Goal: Task Accomplishment & Management: Complete application form

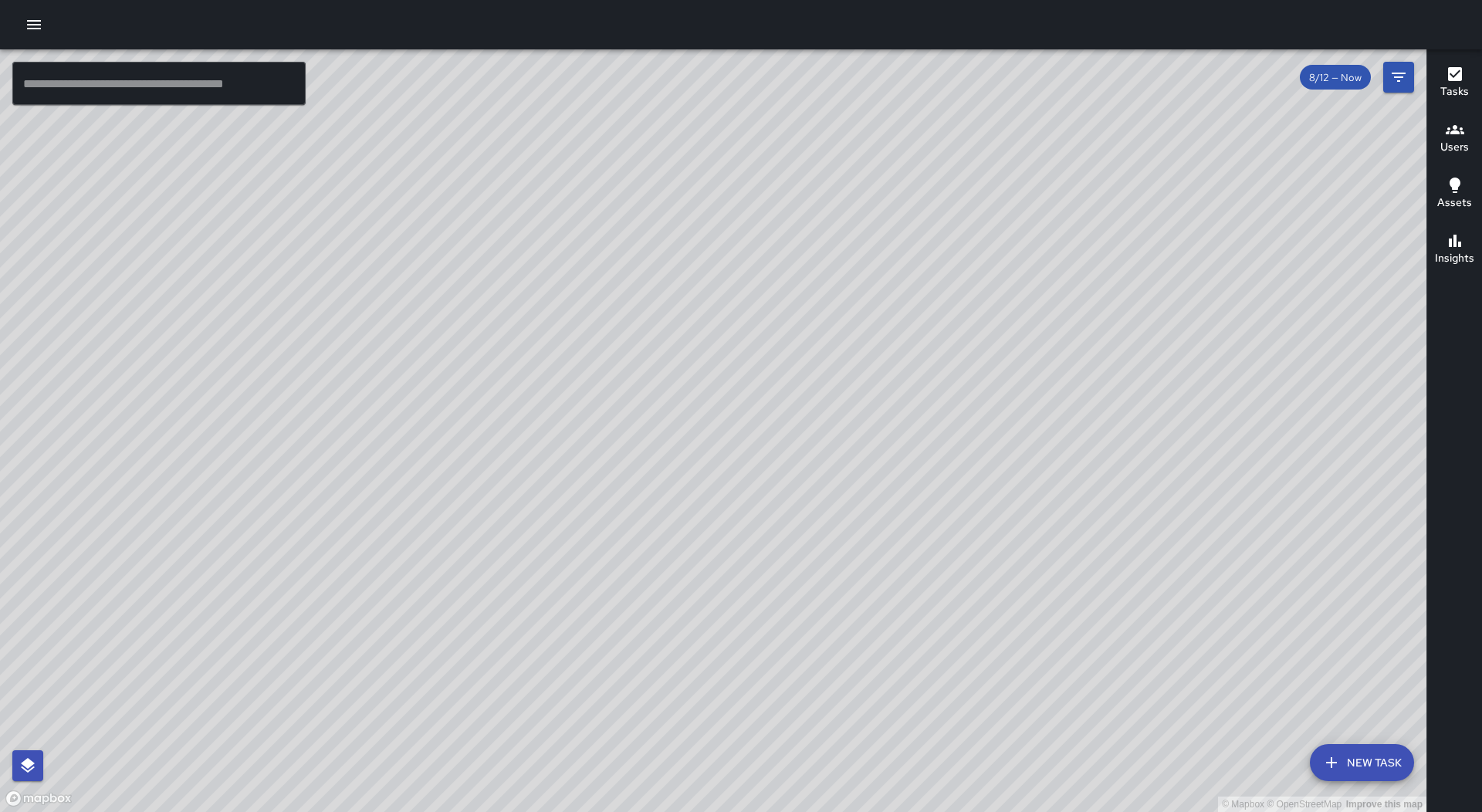
click at [33, 32] on icon "button" at bounding box center [34, 25] width 19 height 19
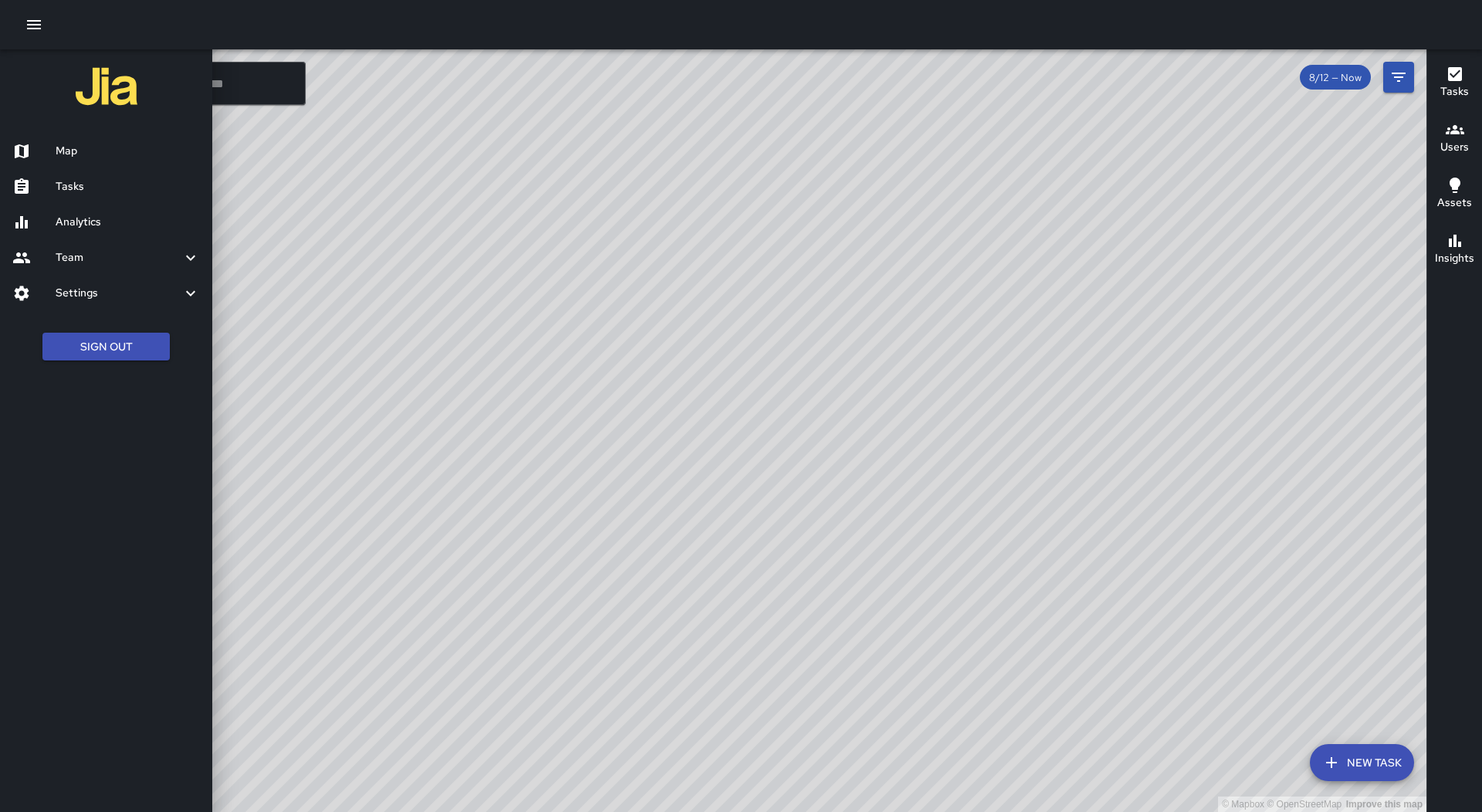
click at [104, 184] on h6 "Tasks" at bounding box center [127, 187] width 144 height 17
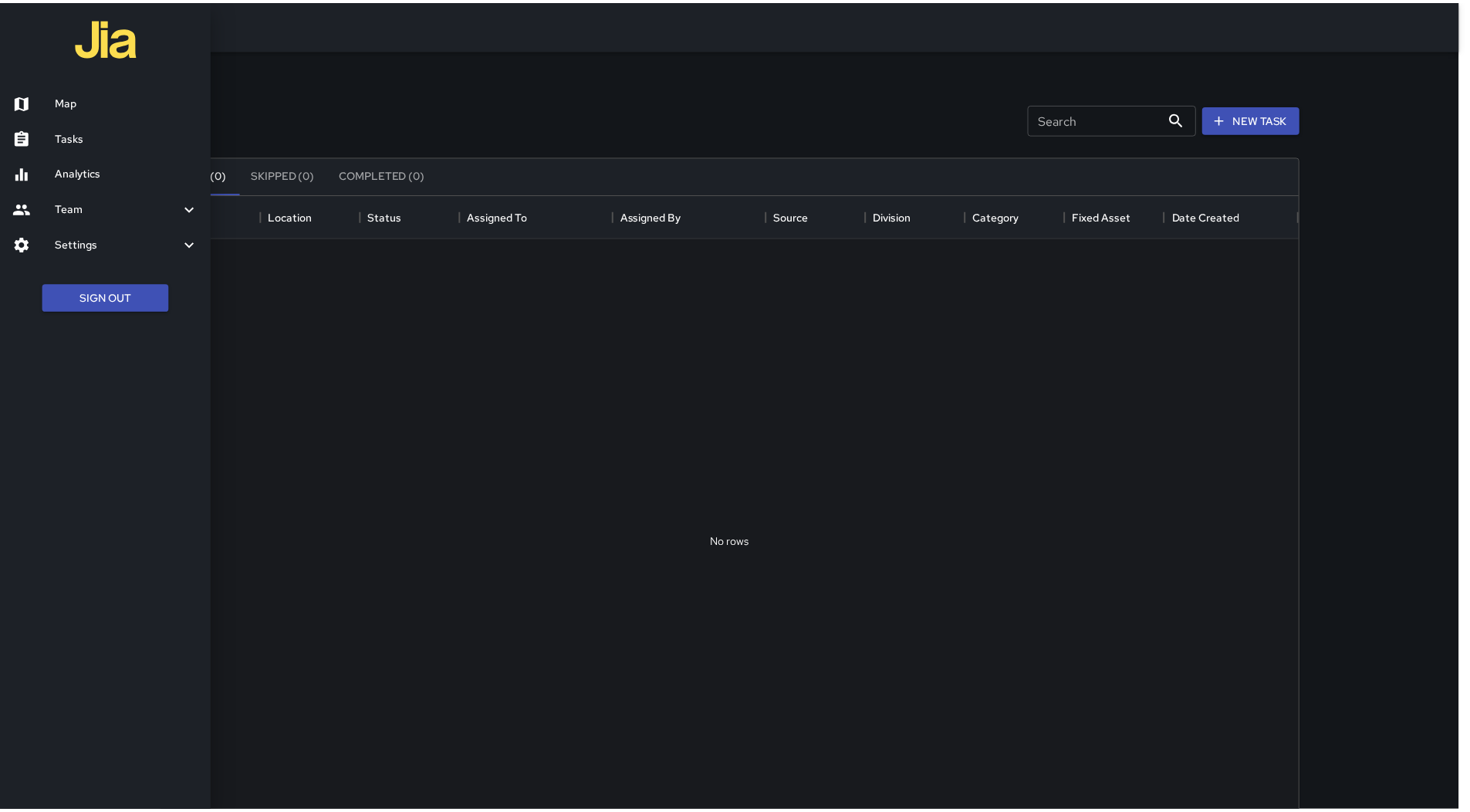
scroll to position [642, 1136]
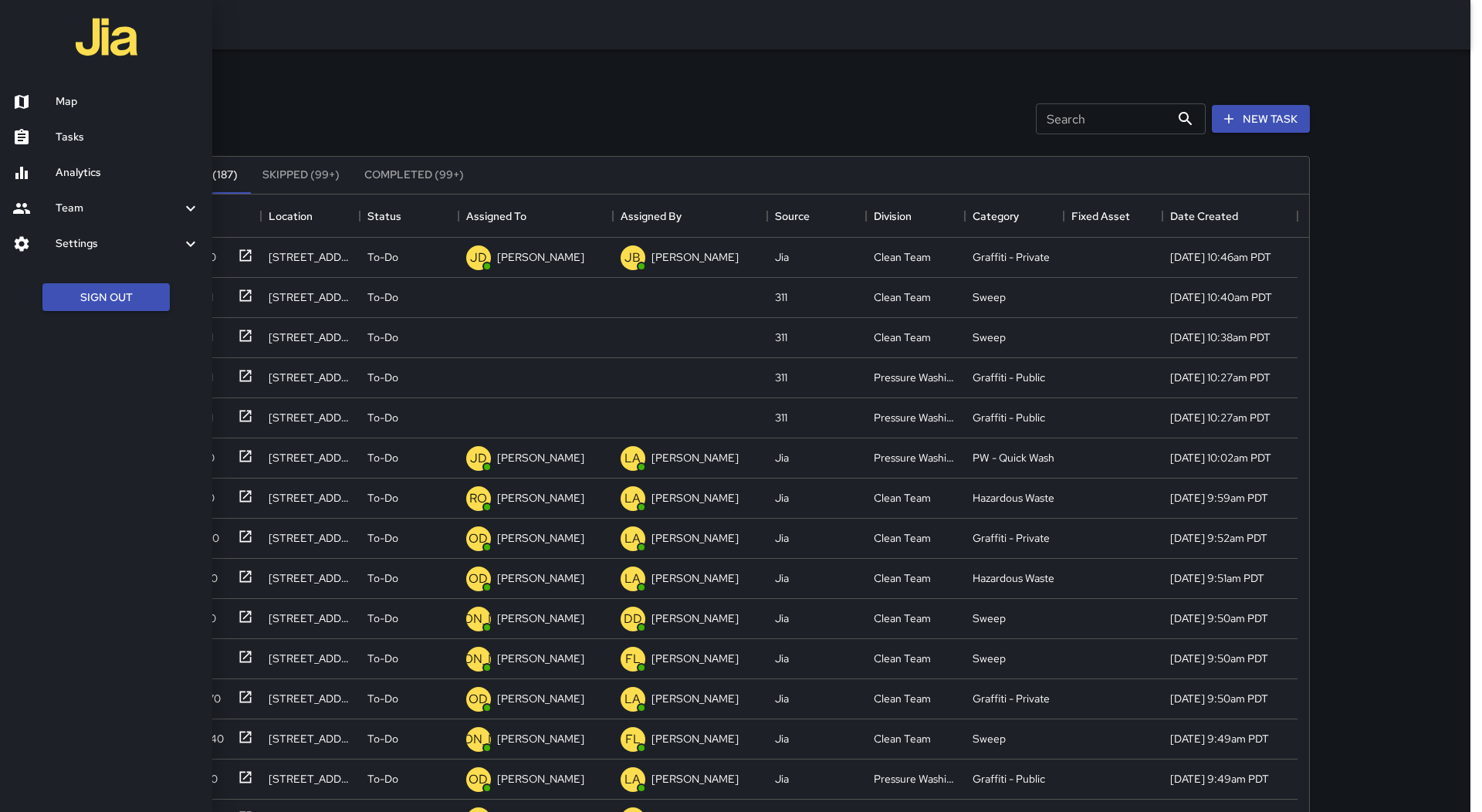
click at [550, 218] on div at bounding box center [741, 406] width 1482 height 812
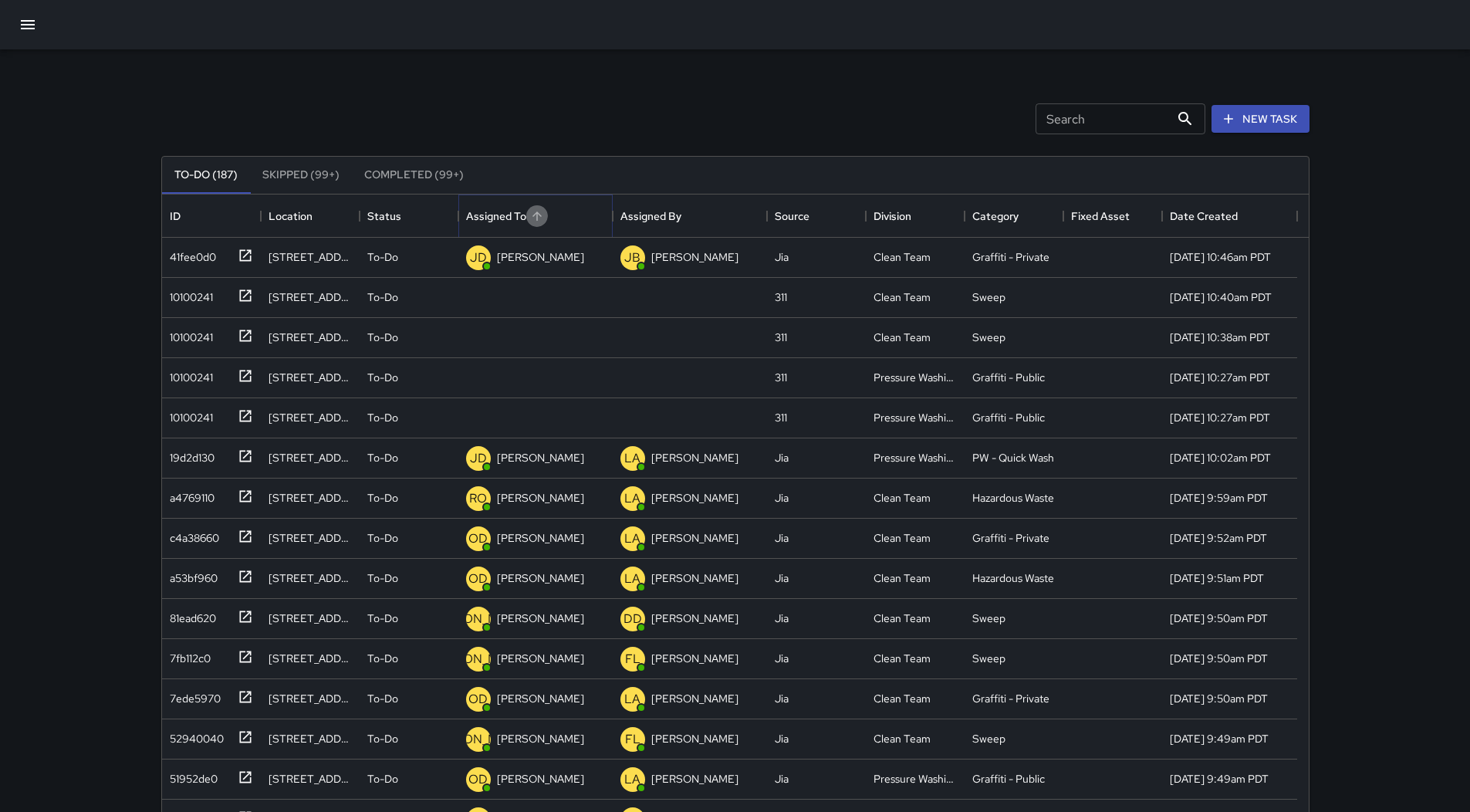
click at [540, 218] on icon "Sort" at bounding box center [537, 216] width 14 height 14
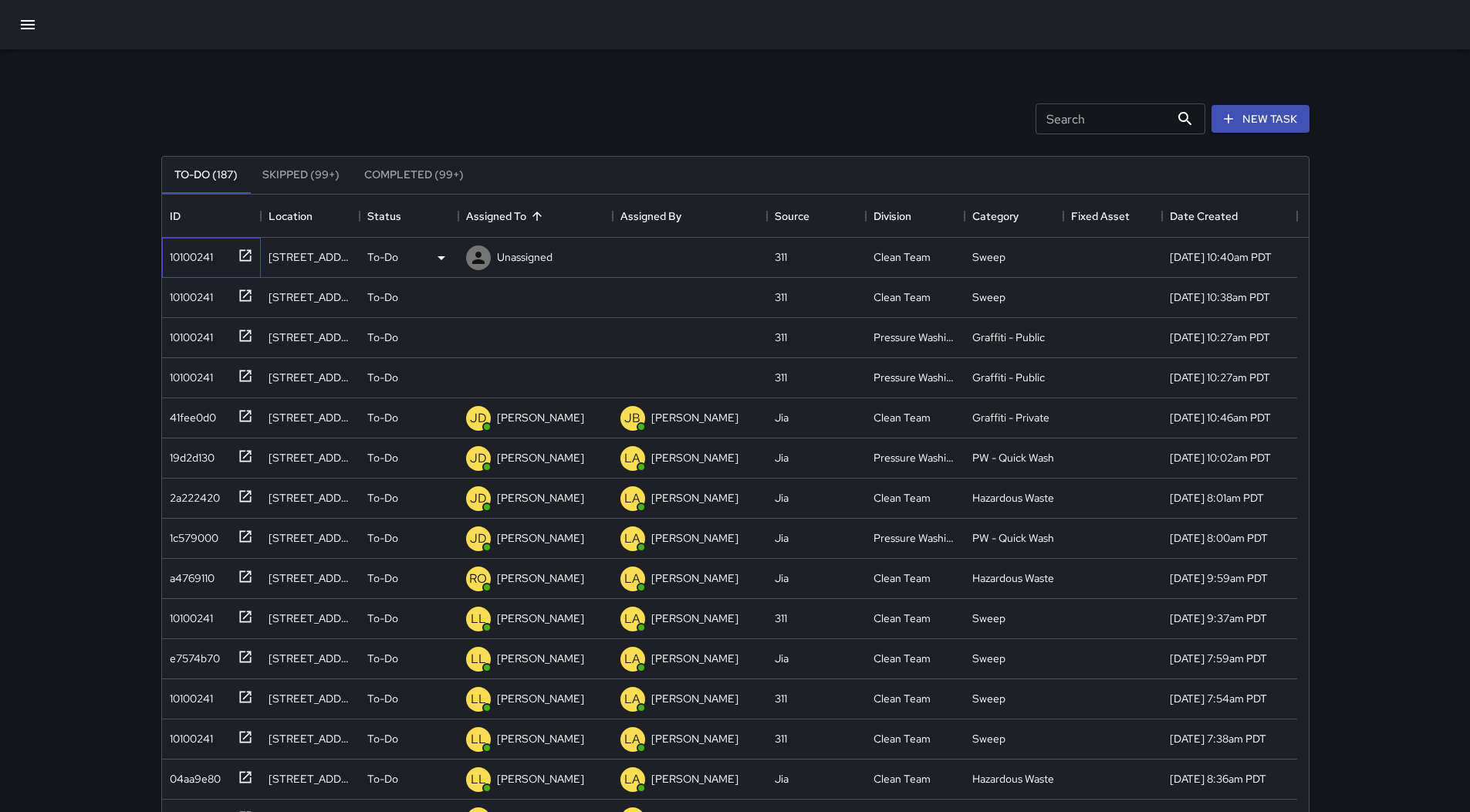
click at [184, 258] on div "10100241" at bounding box center [188, 254] width 49 height 22
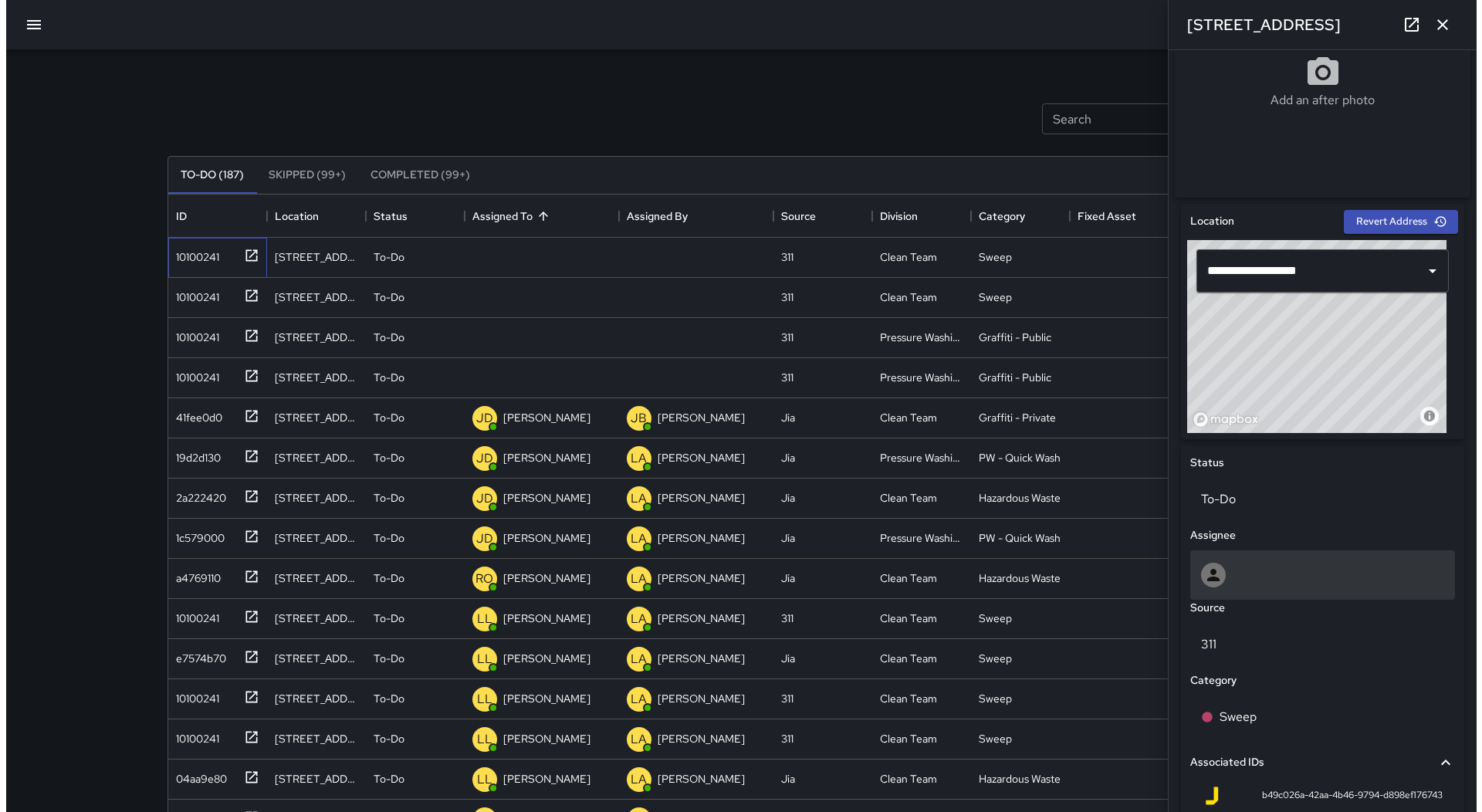
scroll to position [573, 0]
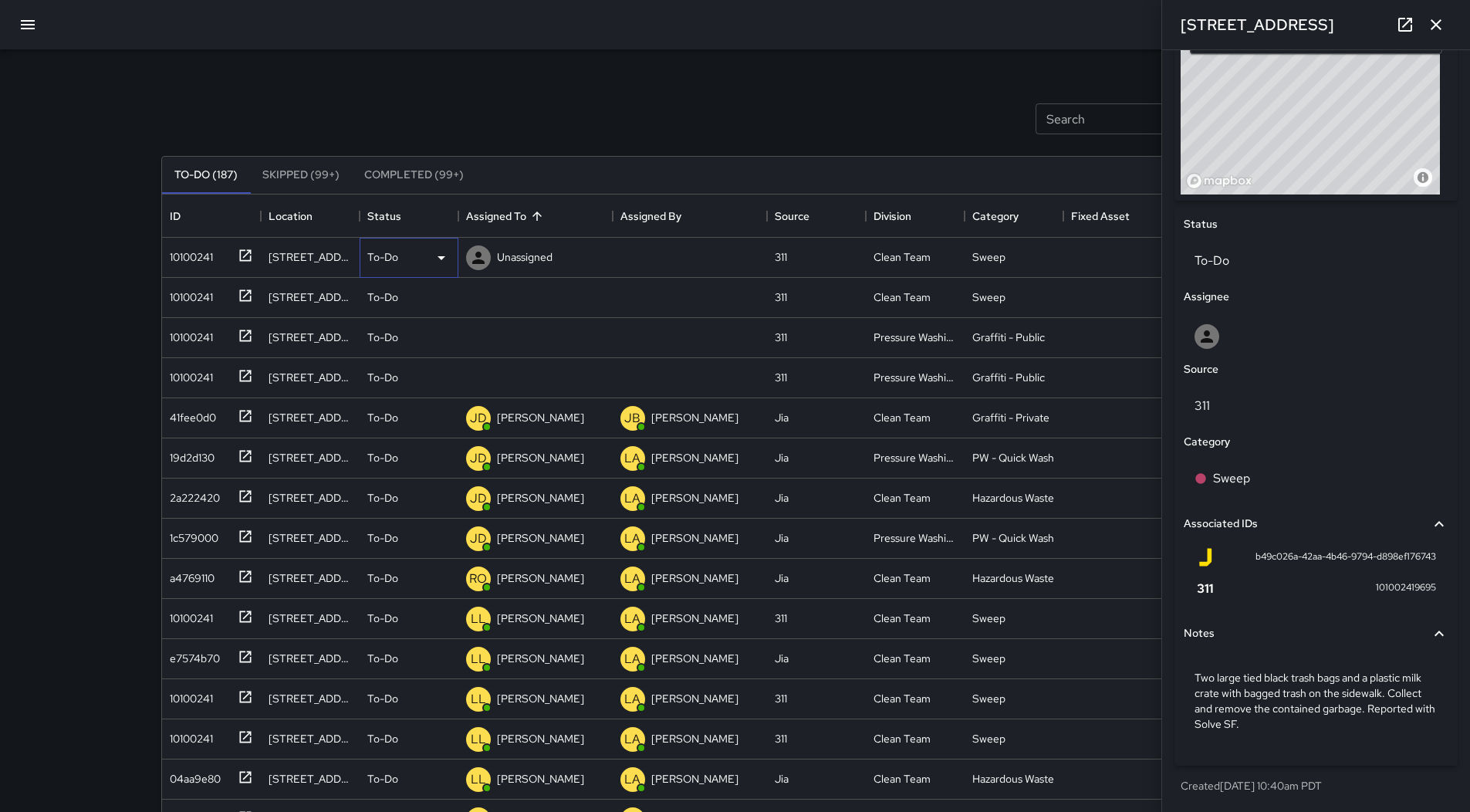
click at [432, 259] on icon at bounding box center [441, 258] width 19 height 19
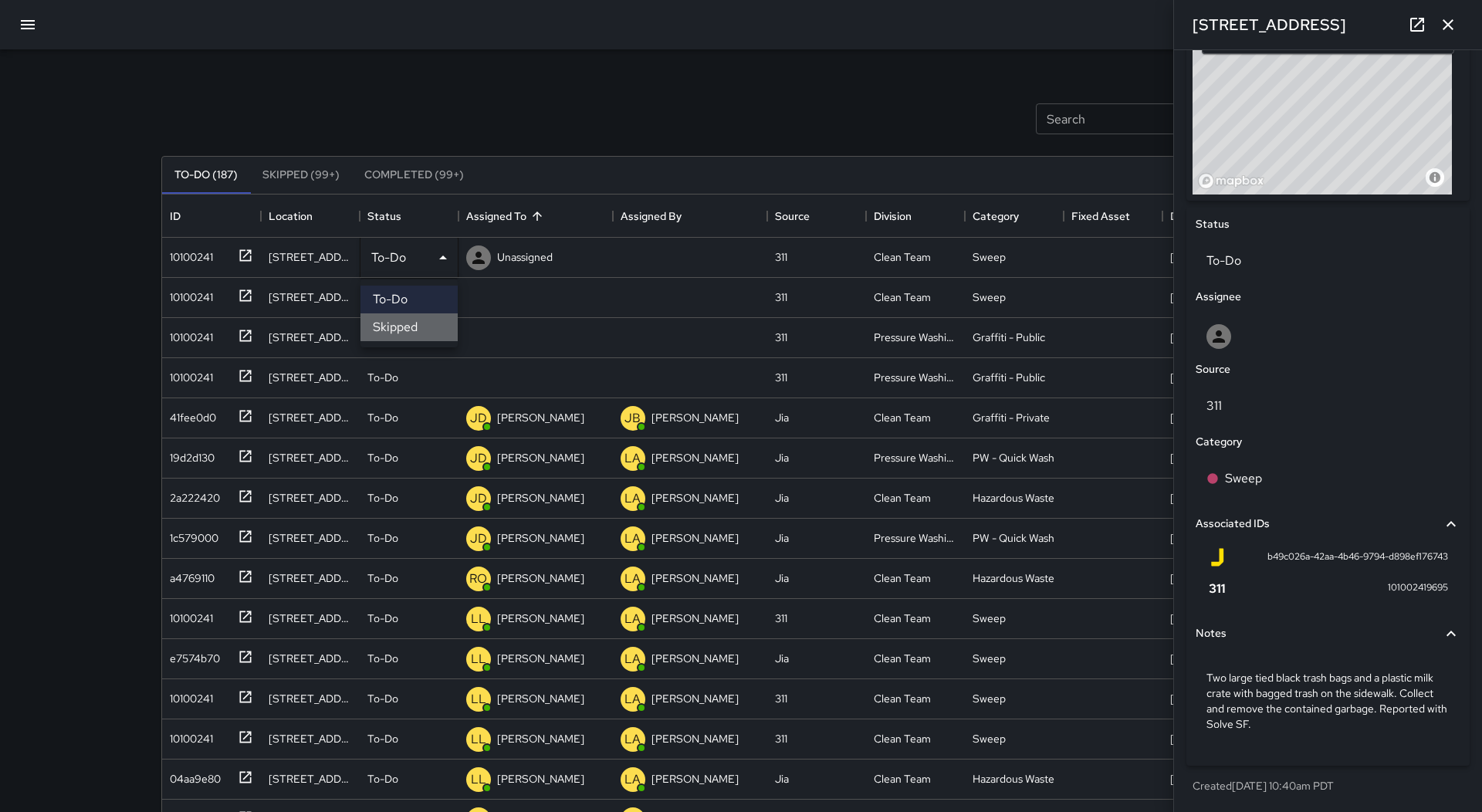
click at [430, 316] on li "Skipped" at bounding box center [409, 327] width 97 height 28
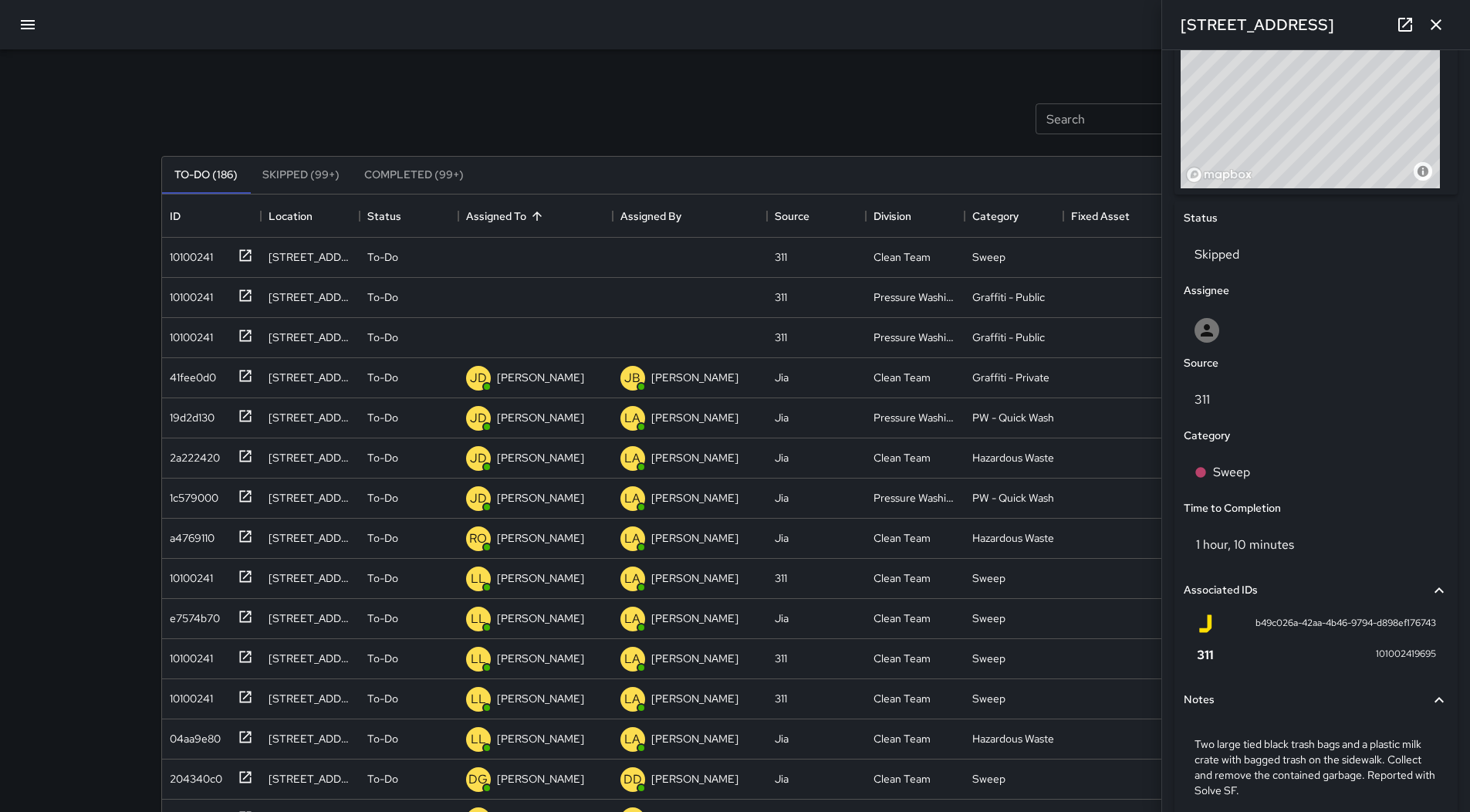
click at [34, 42] on div at bounding box center [735, 24] width 1470 height 49
click at [24, 30] on icon "button" at bounding box center [28, 25] width 14 height 9
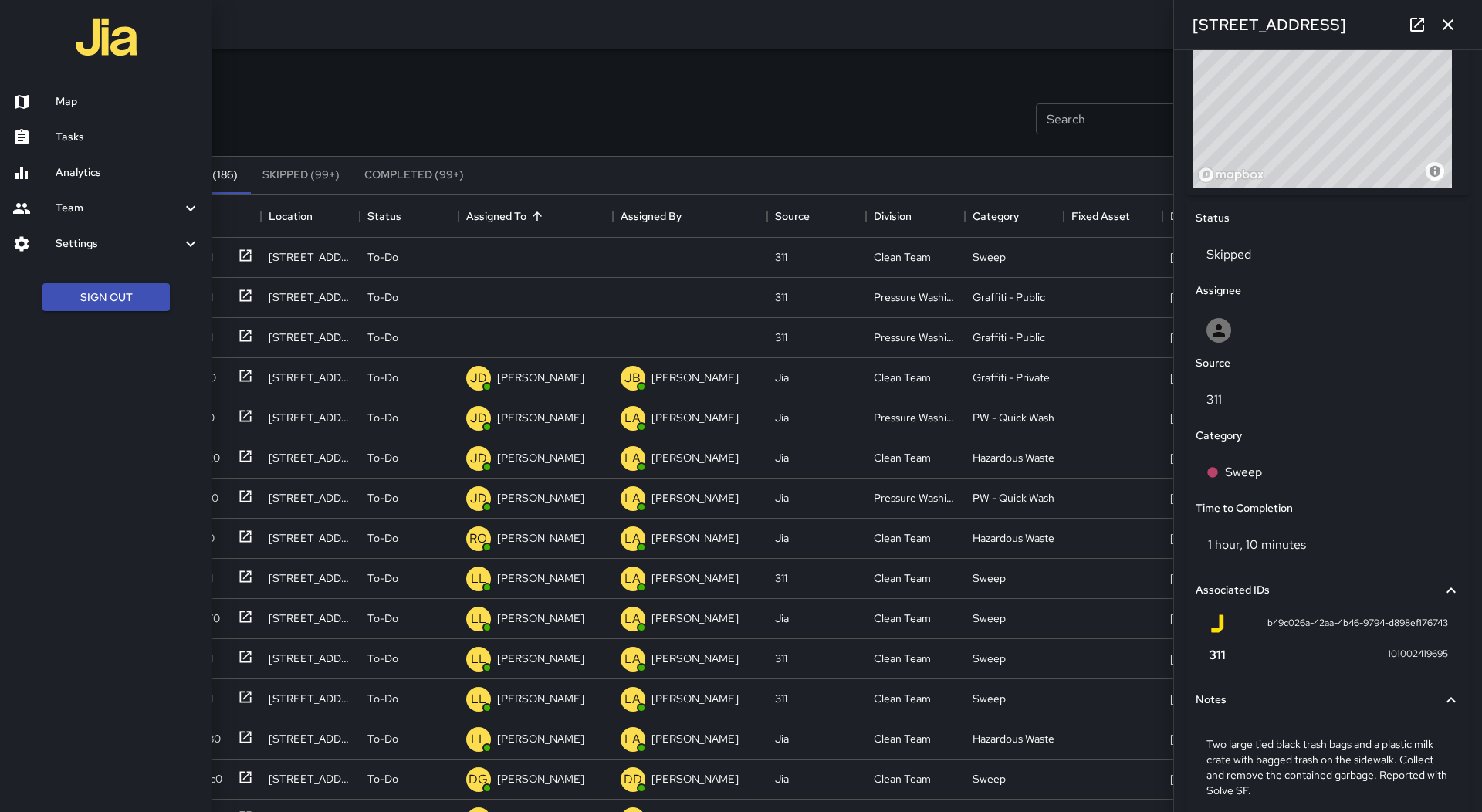
click at [73, 91] on link "Map" at bounding box center [106, 102] width 212 height 36
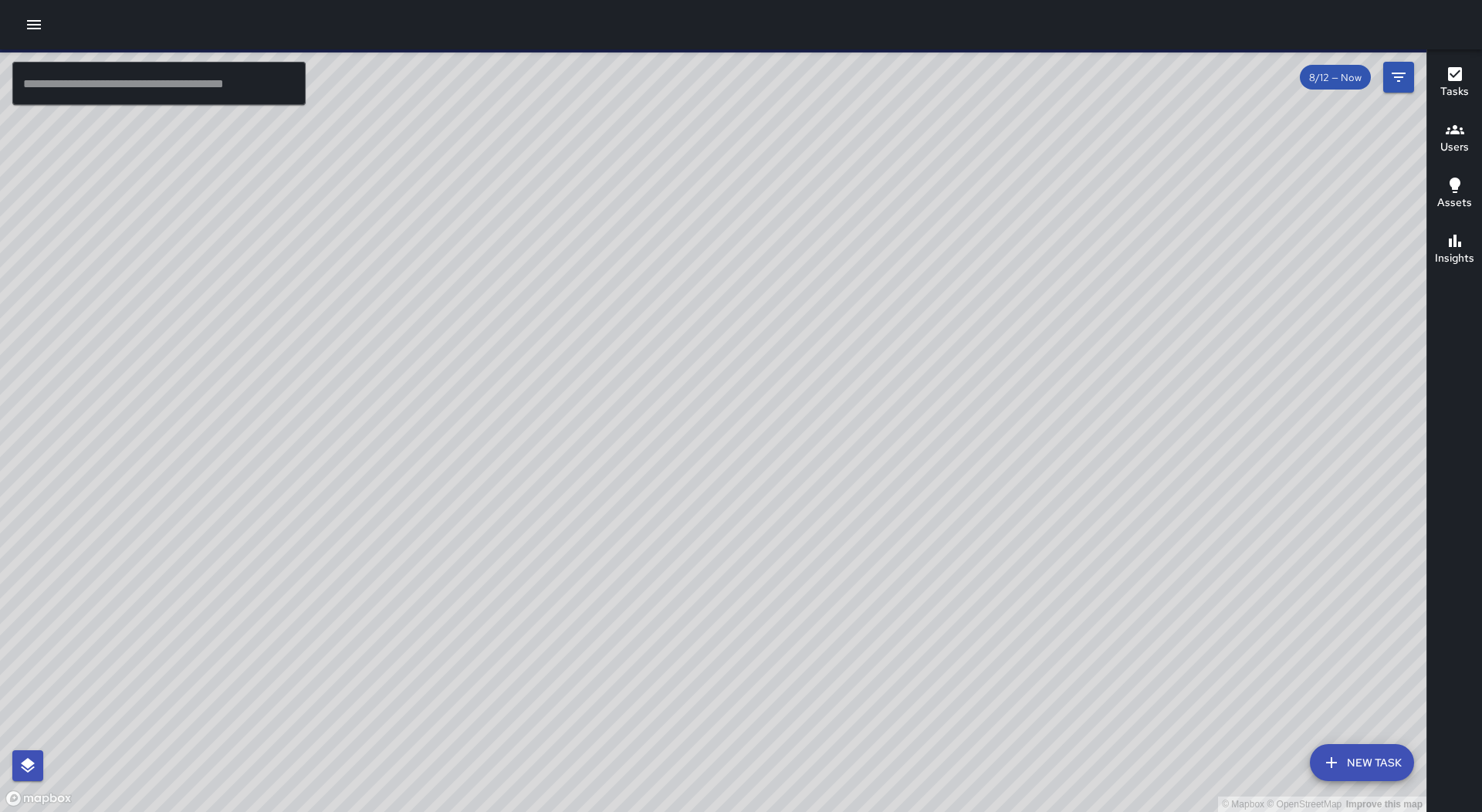
click at [1369, 761] on button "New Task" at bounding box center [1362, 763] width 104 height 37
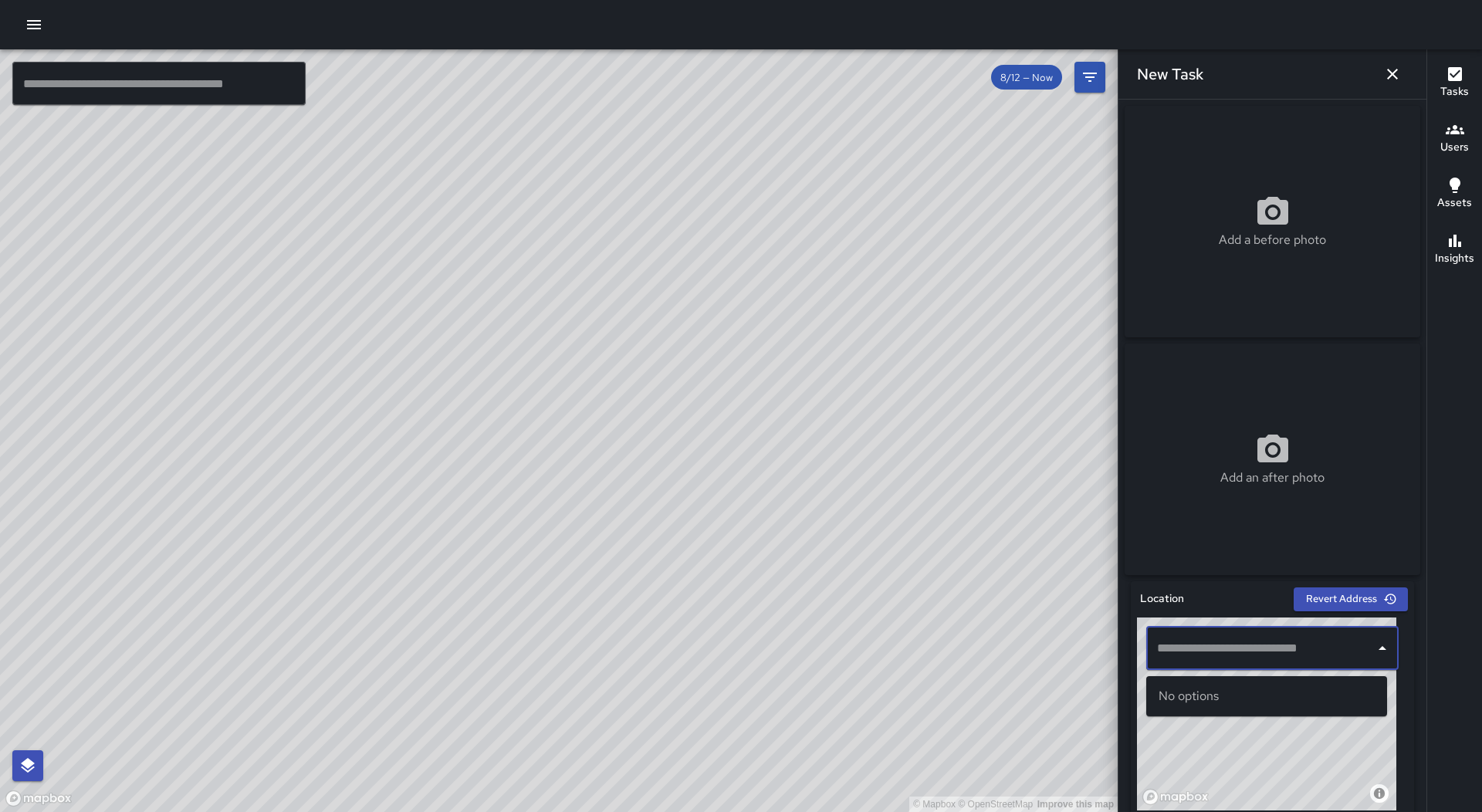
click at [1258, 658] on input "text" at bounding box center [1261, 648] width 215 height 30
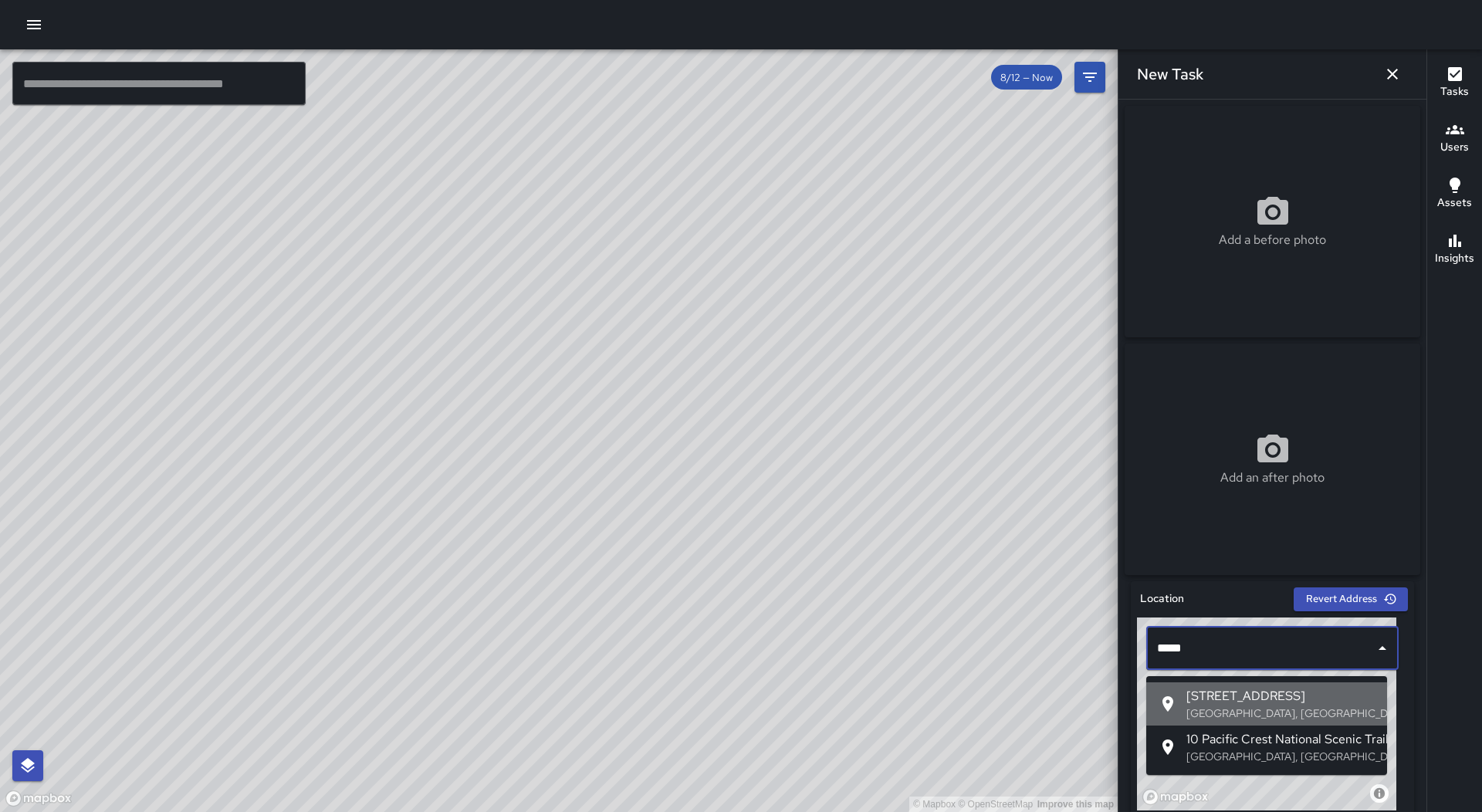
click at [1262, 688] on span "[STREET_ADDRESS]" at bounding box center [1281, 696] width 189 height 19
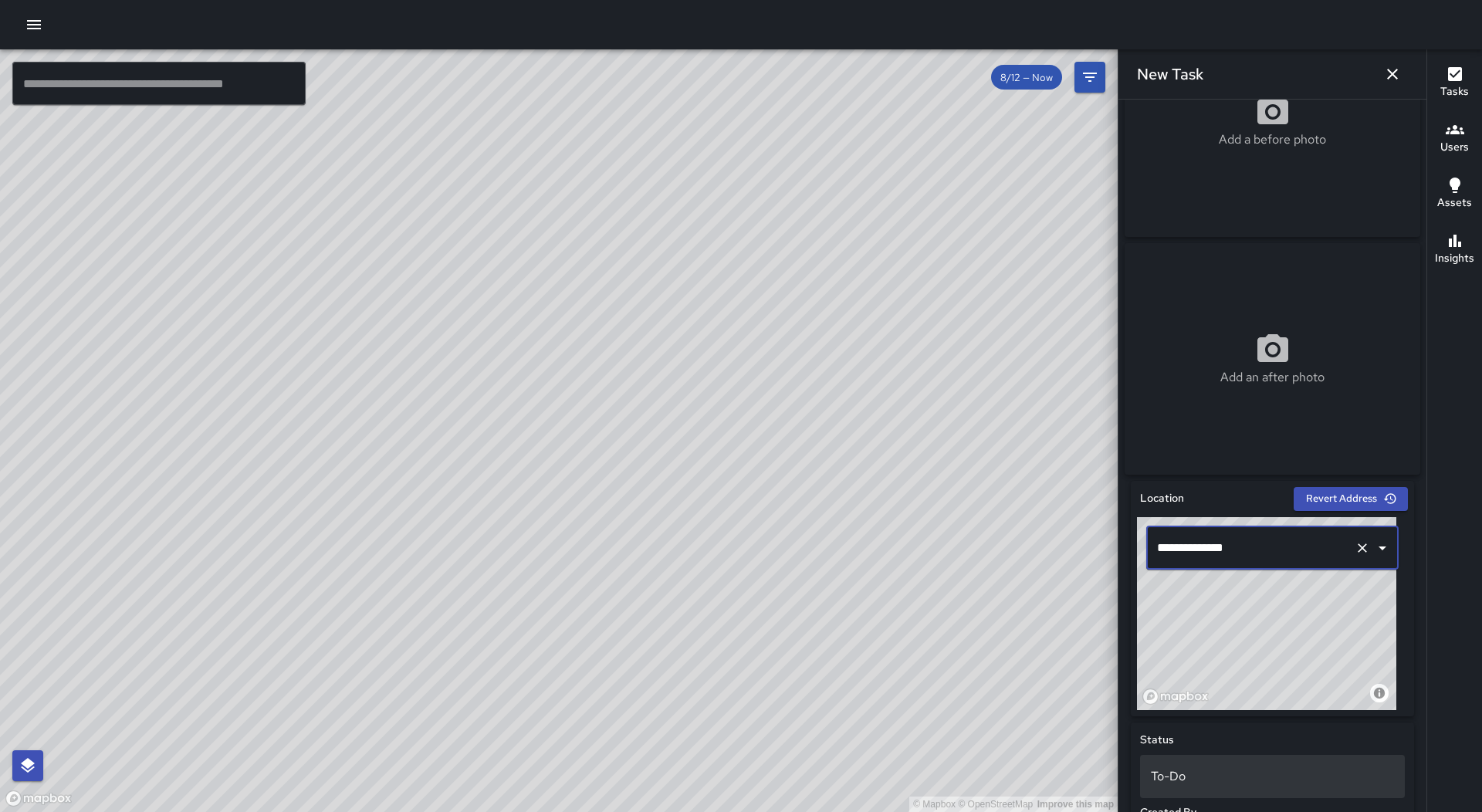
scroll to position [540, 0]
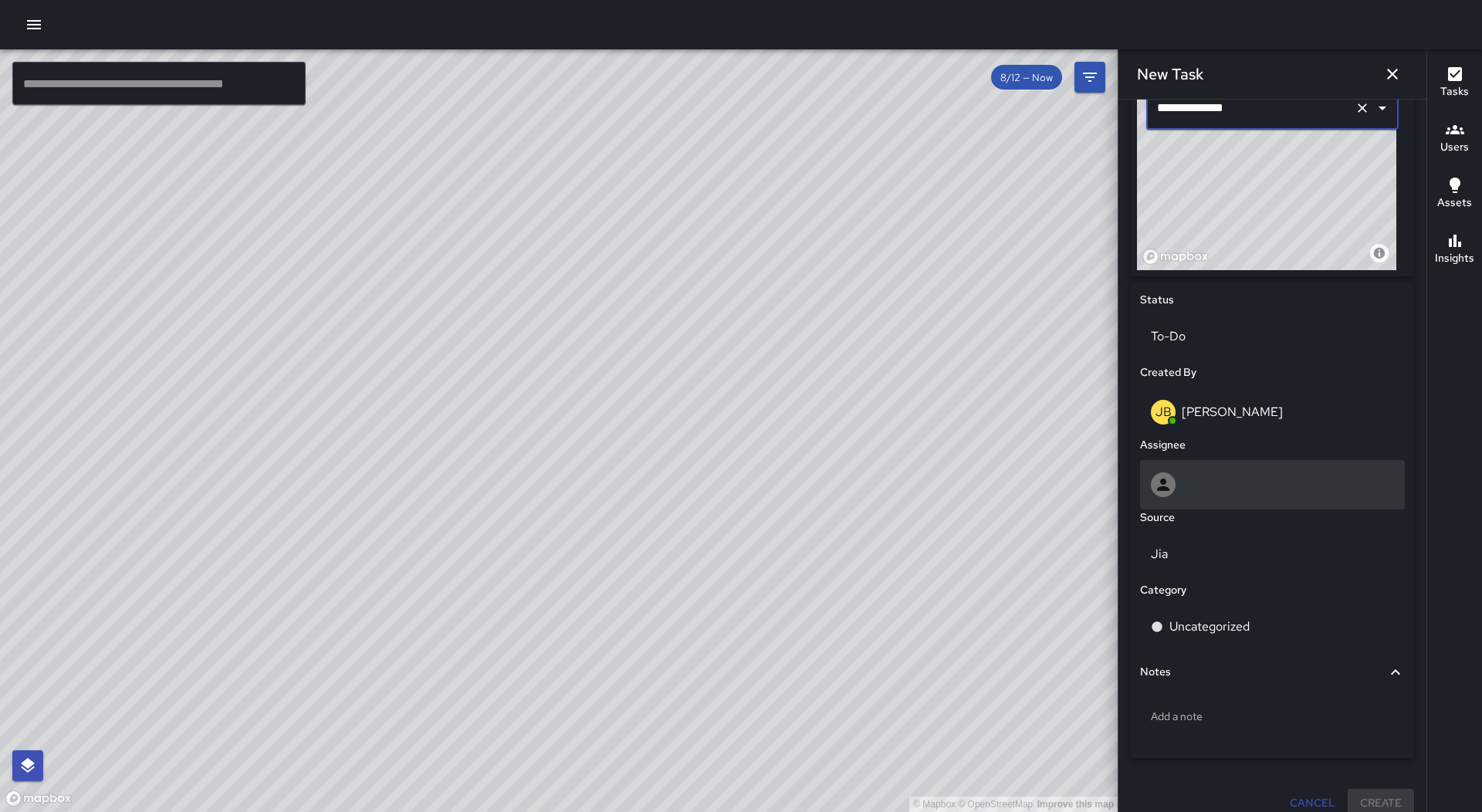
type input "**********"
click at [1264, 494] on div at bounding box center [1272, 485] width 243 height 25
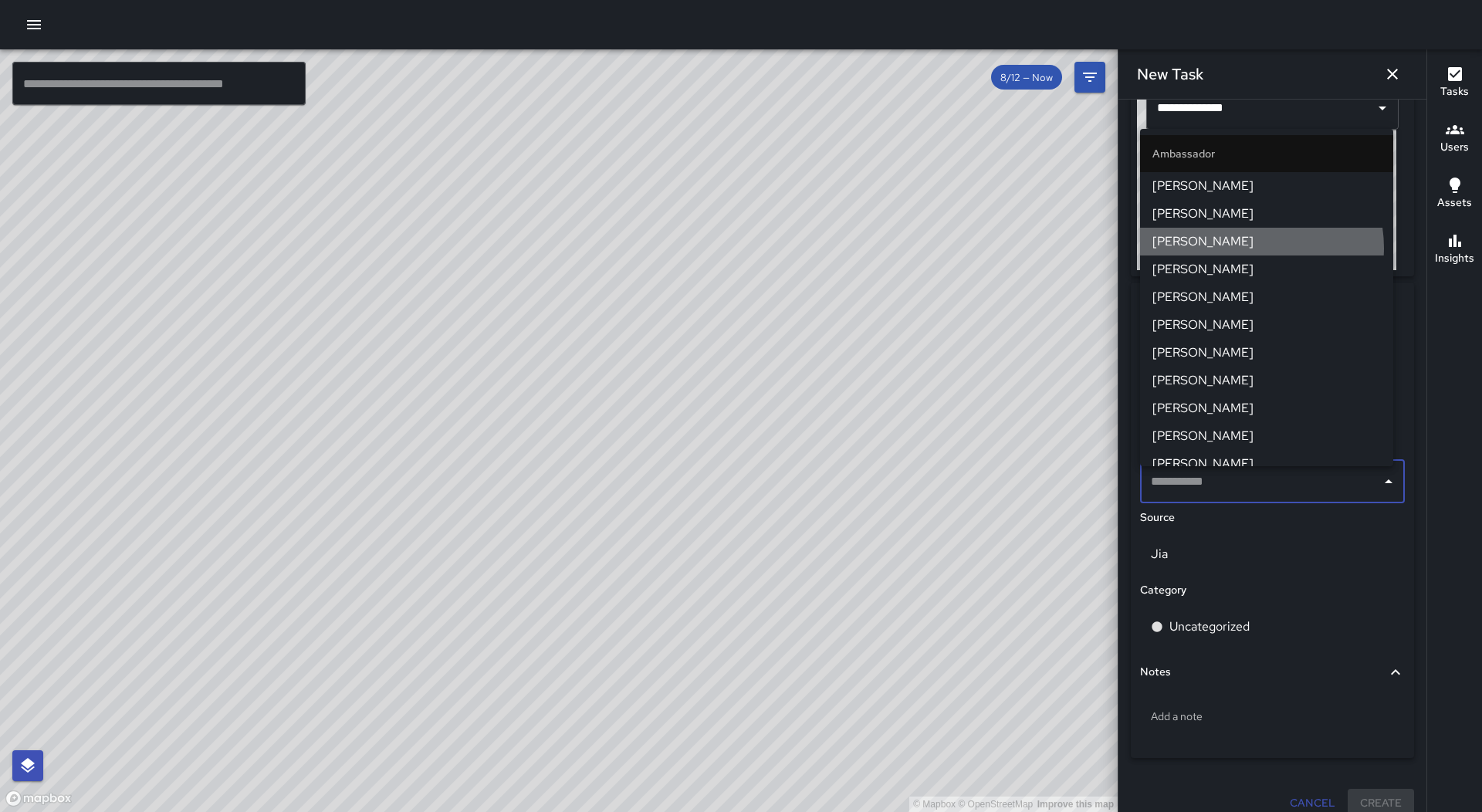
click at [1251, 248] on span "[PERSON_NAME]" at bounding box center [1266, 242] width 228 height 19
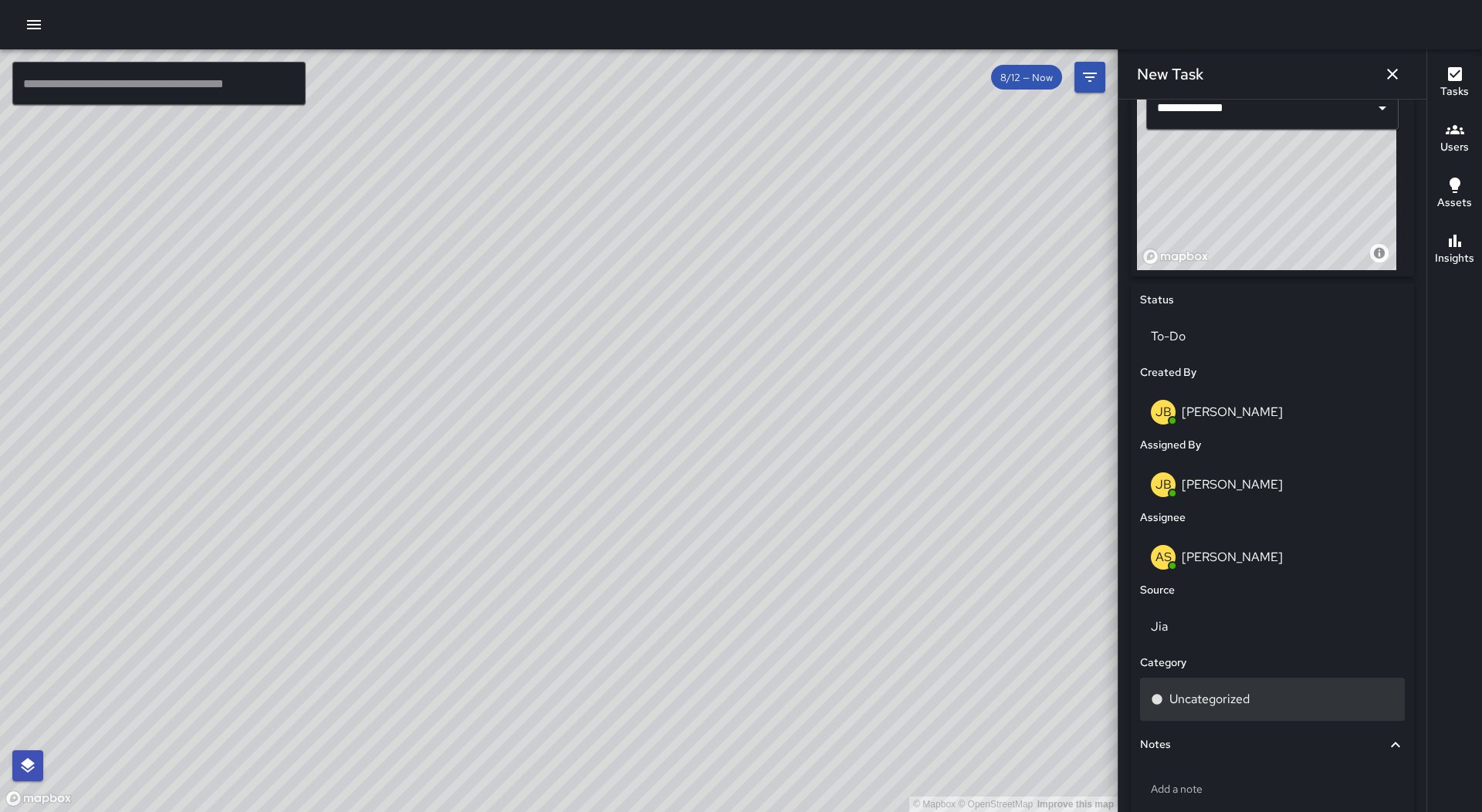
click at [1261, 701] on div "Uncategorized" at bounding box center [1272, 699] width 243 height 19
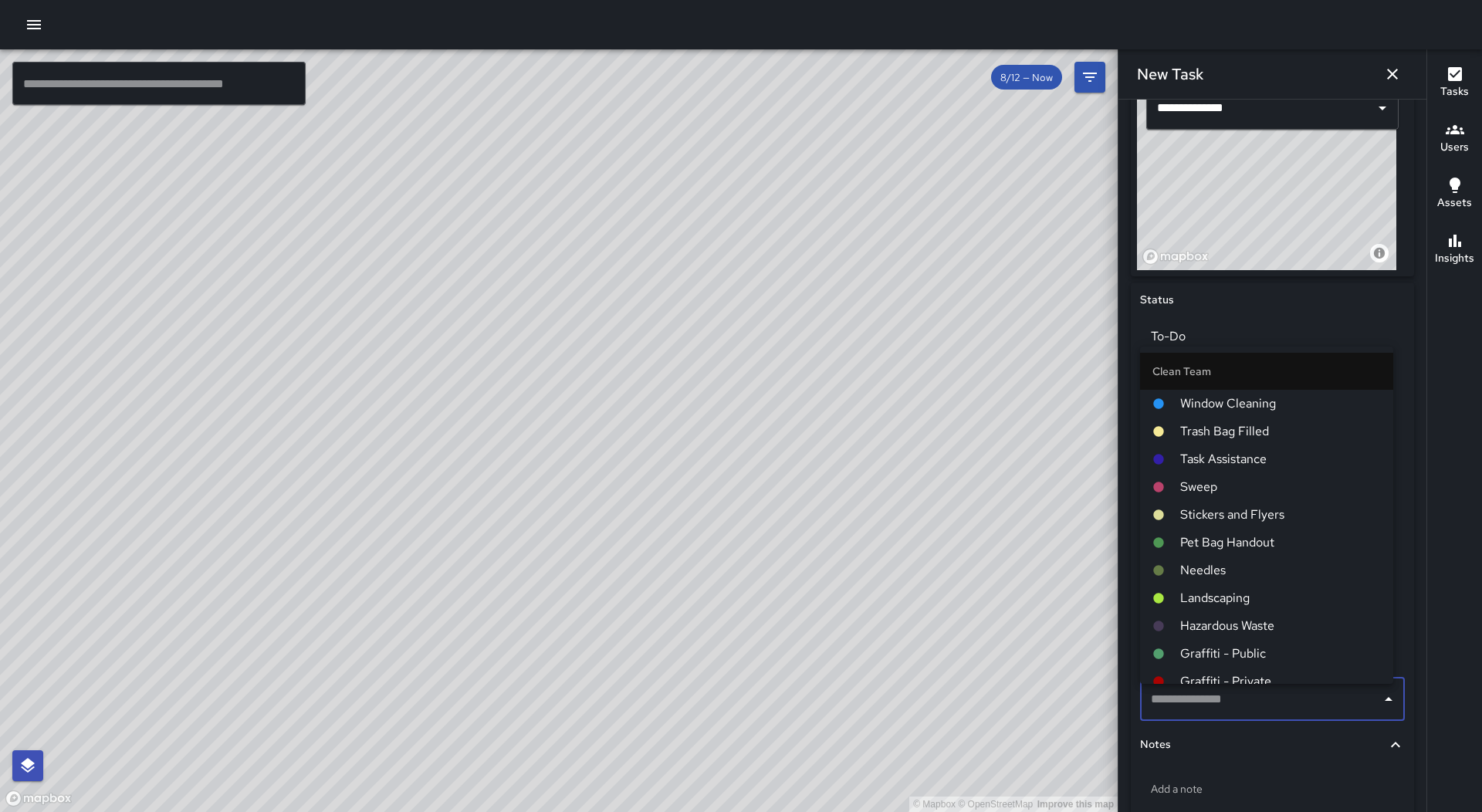
click at [1266, 487] on span "Sweep" at bounding box center [1280, 487] width 200 height 19
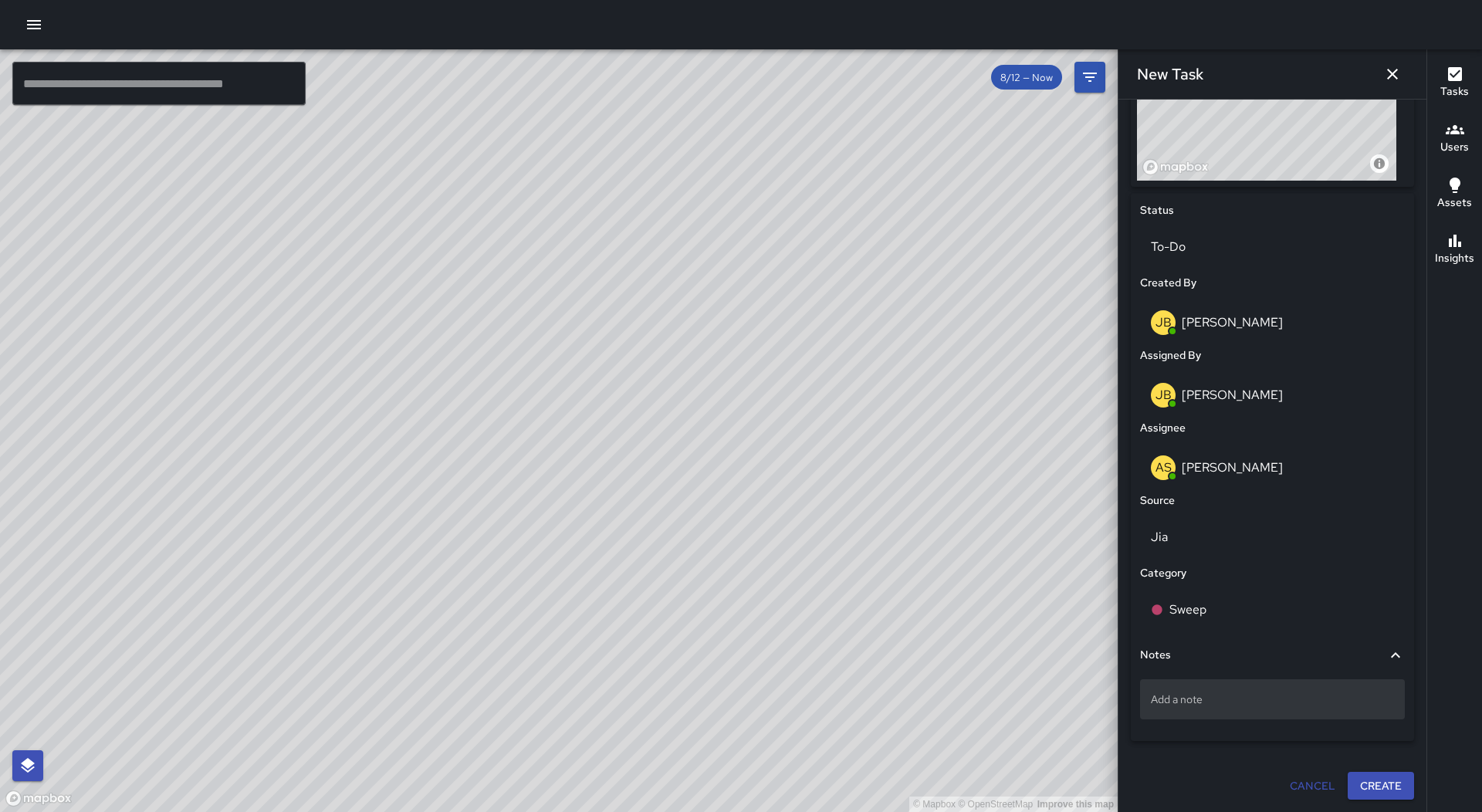
scroll to position [636, 0]
click at [1285, 703] on p "Add a note" at bounding box center [1272, 699] width 243 height 16
type textarea "**********"
click at [1363, 778] on button "Create" at bounding box center [1381, 786] width 66 height 29
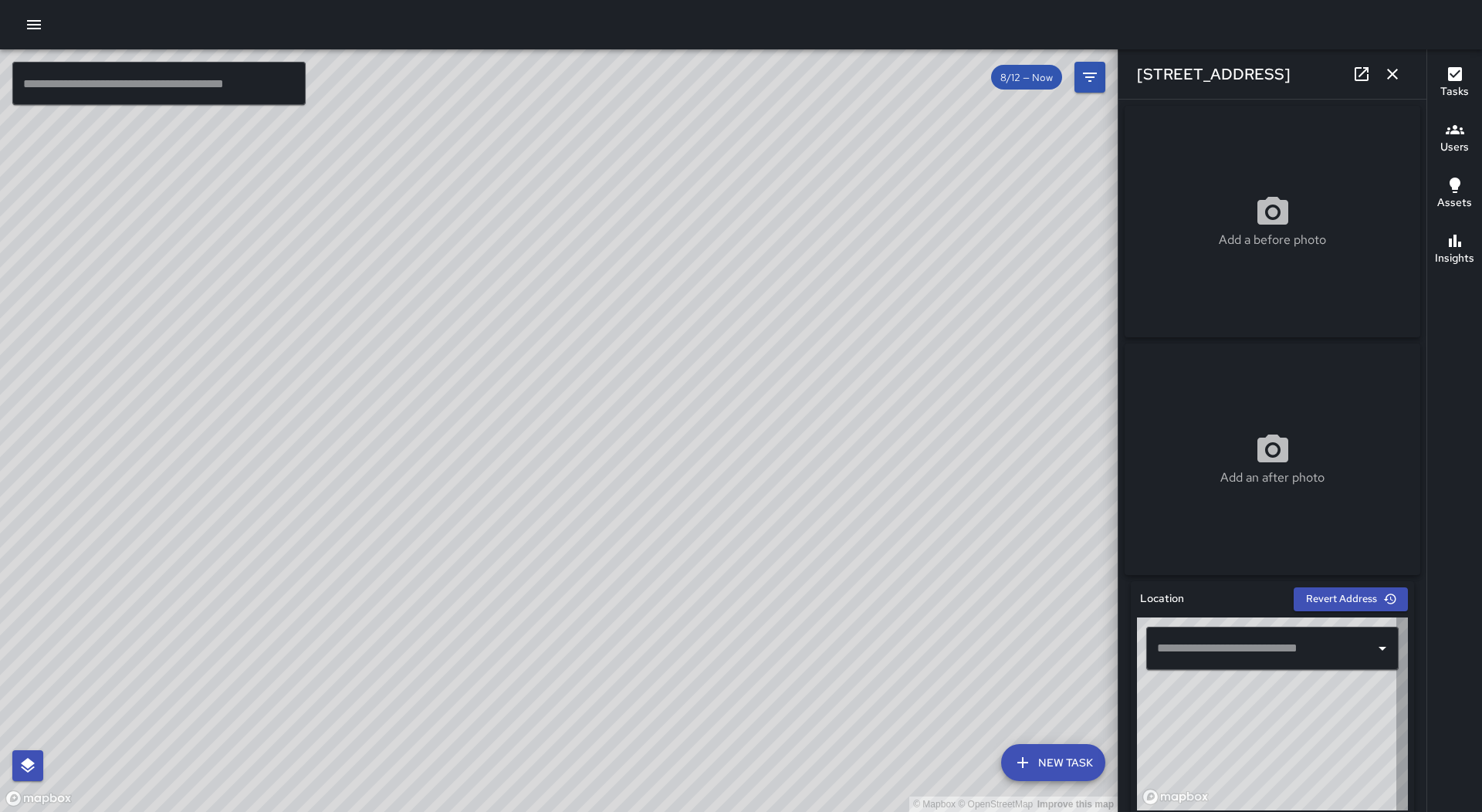
type input "**********"
click at [1394, 69] on icon "button" at bounding box center [1392, 74] width 19 height 19
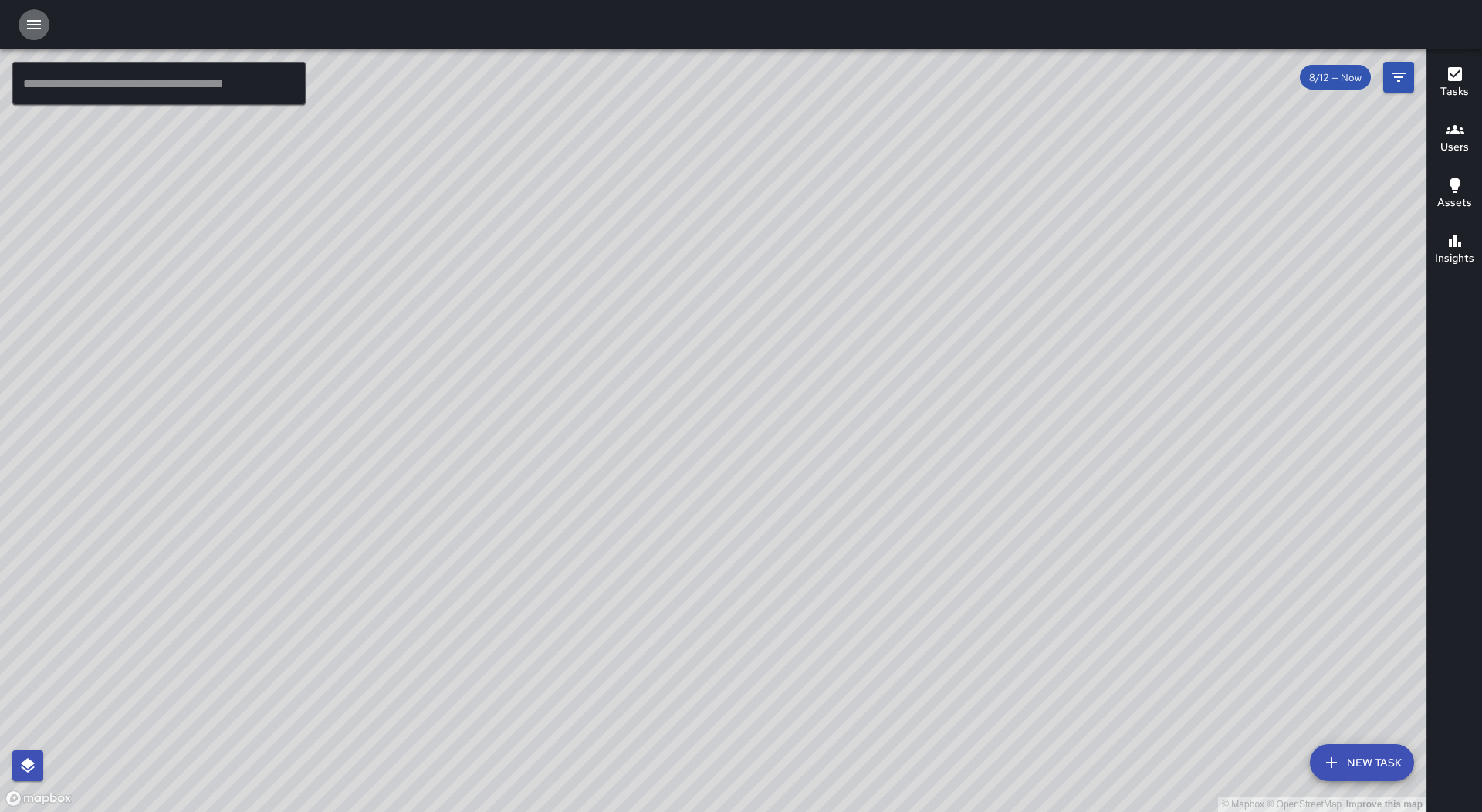
click at [26, 20] on icon "button" at bounding box center [34, 25] width 19 height 19
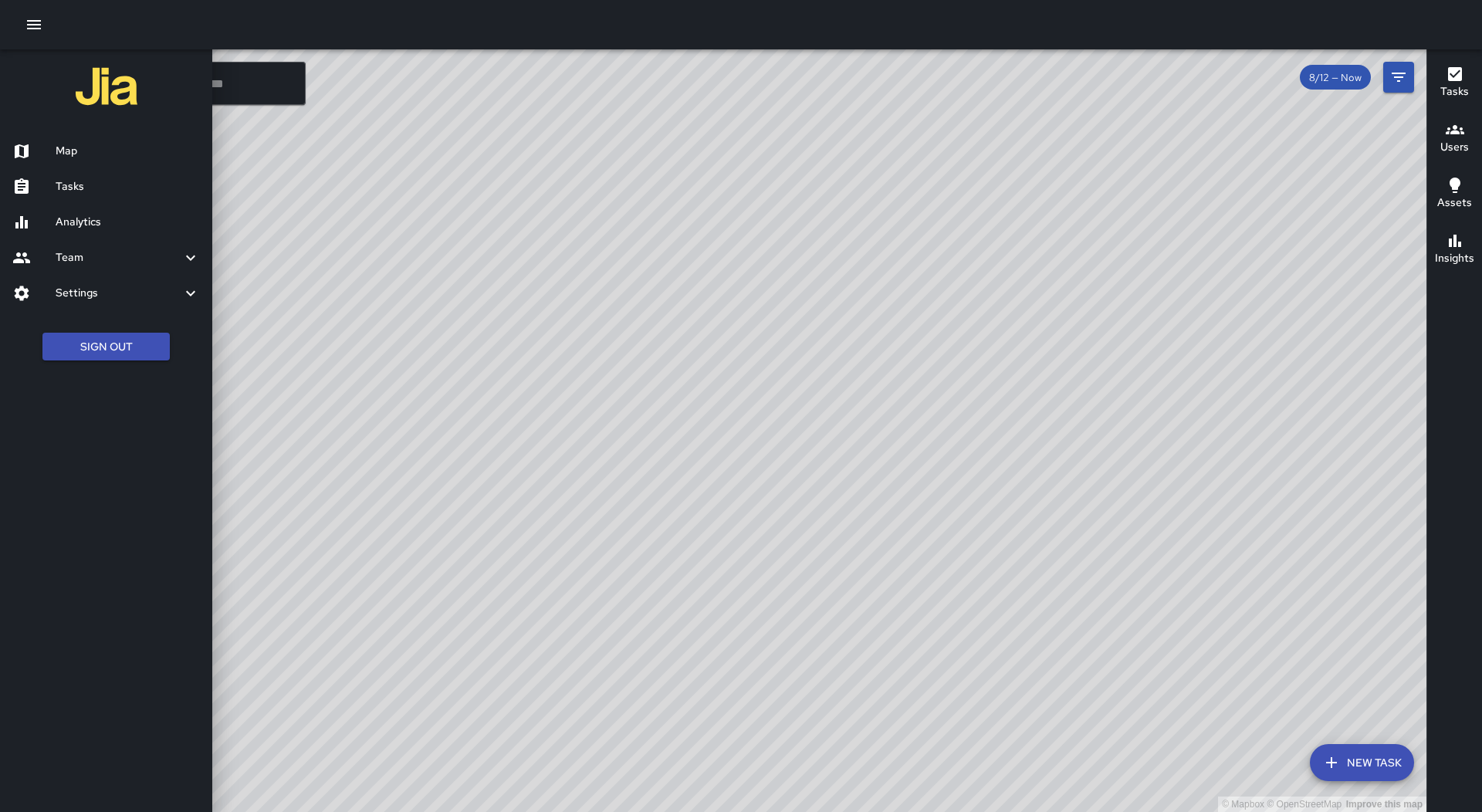
click at [118, 157] on h6 "Map" at bounding box center [127, 151] width 144 height 17
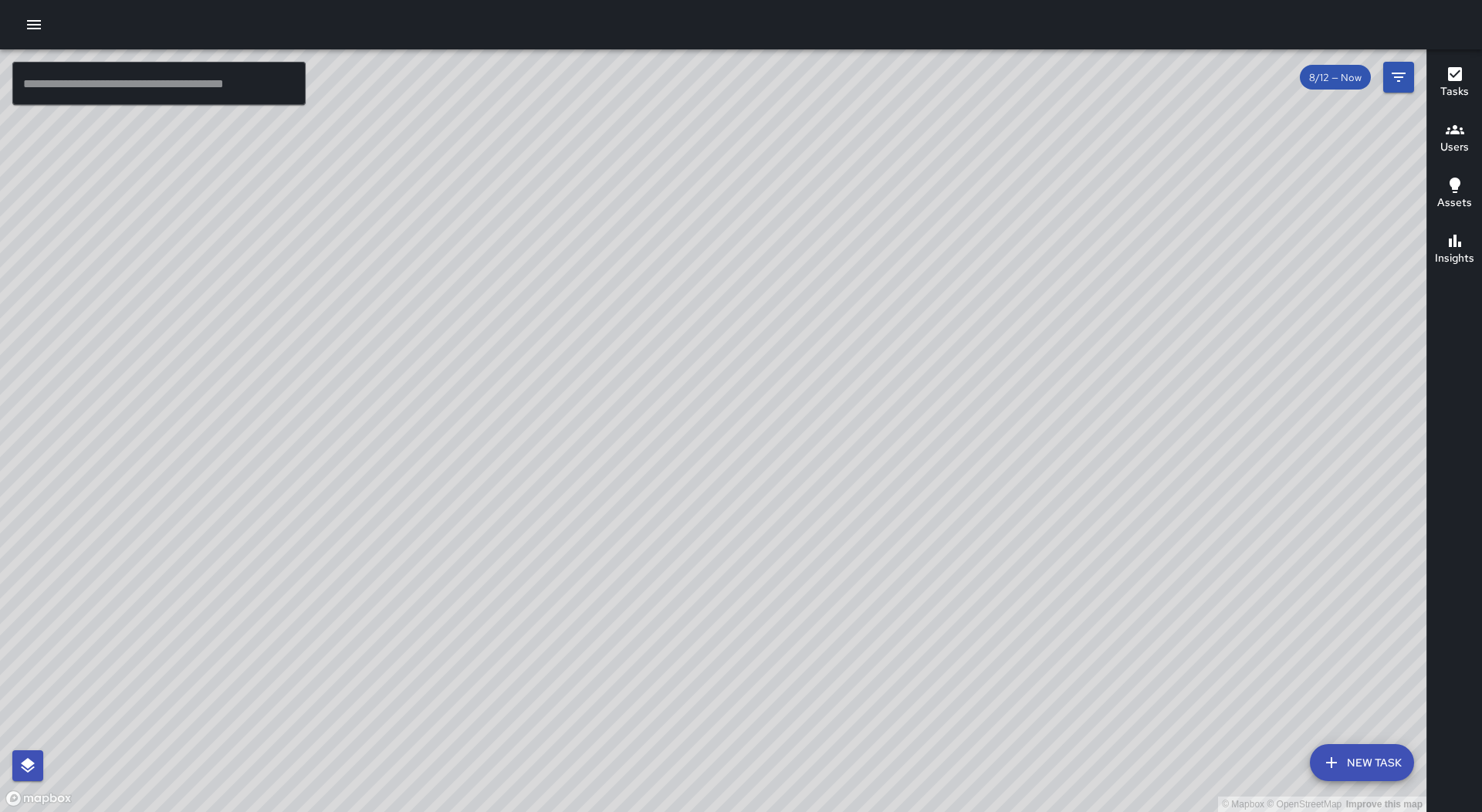
click at [27, 29] on icon "button" at bounding box center [34, 25] width 14 height 9
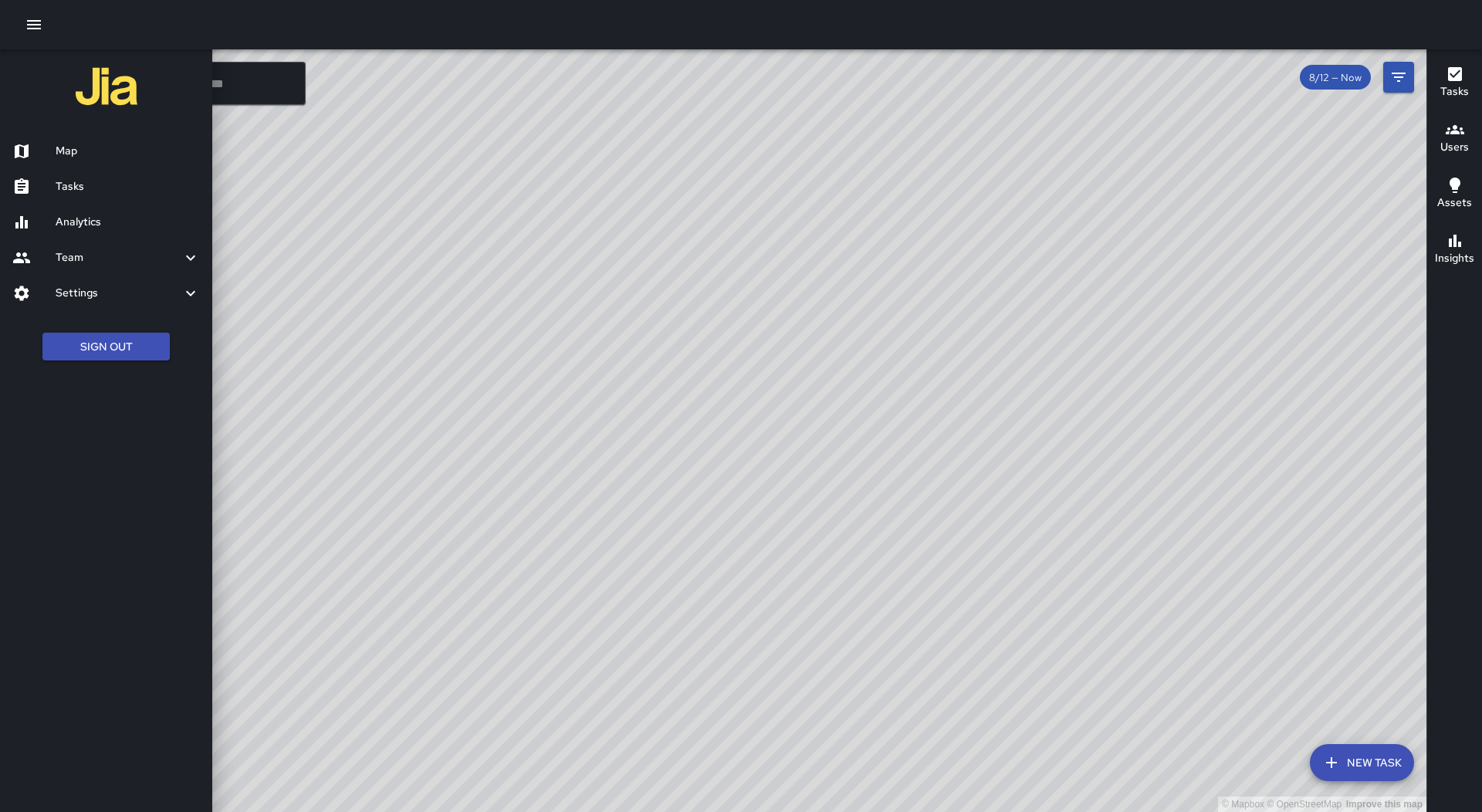
click at [103, 186] on h6 "Tasks" at bounding box center [127, 187] width 144 height 17
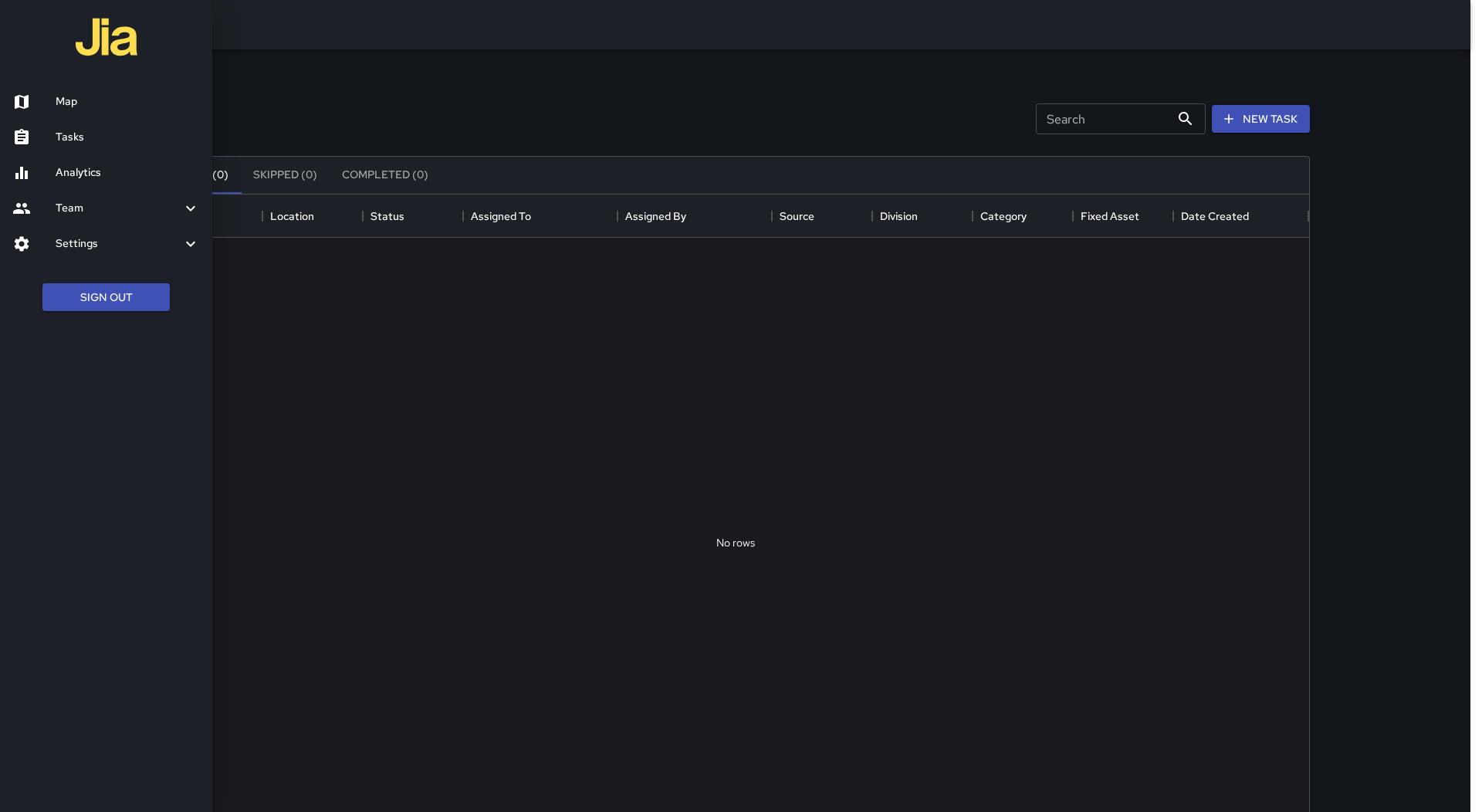
scroll to position [642, 1136]
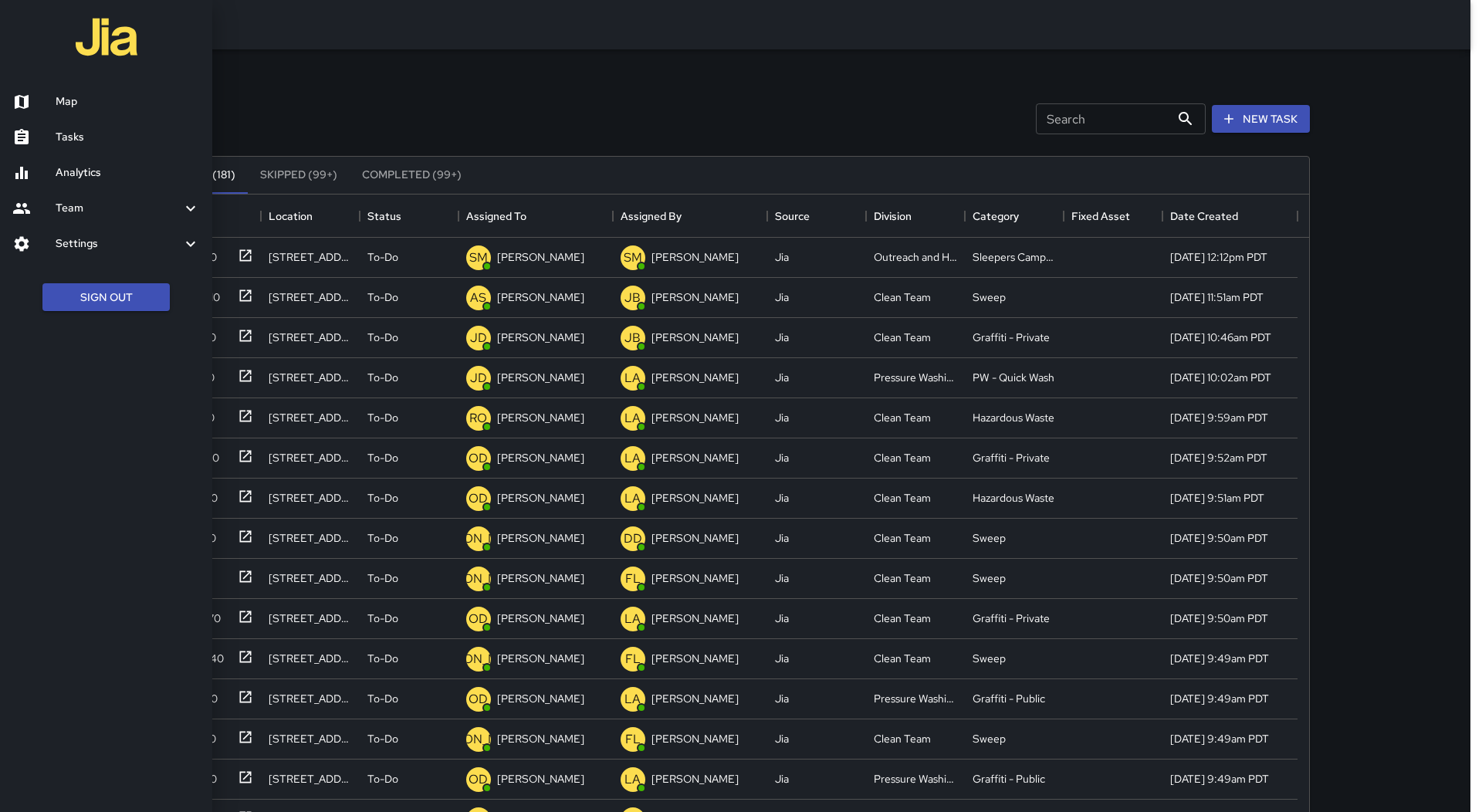
click at [545, 220] on div at bounding box center [741, 406] width 1482 height 812
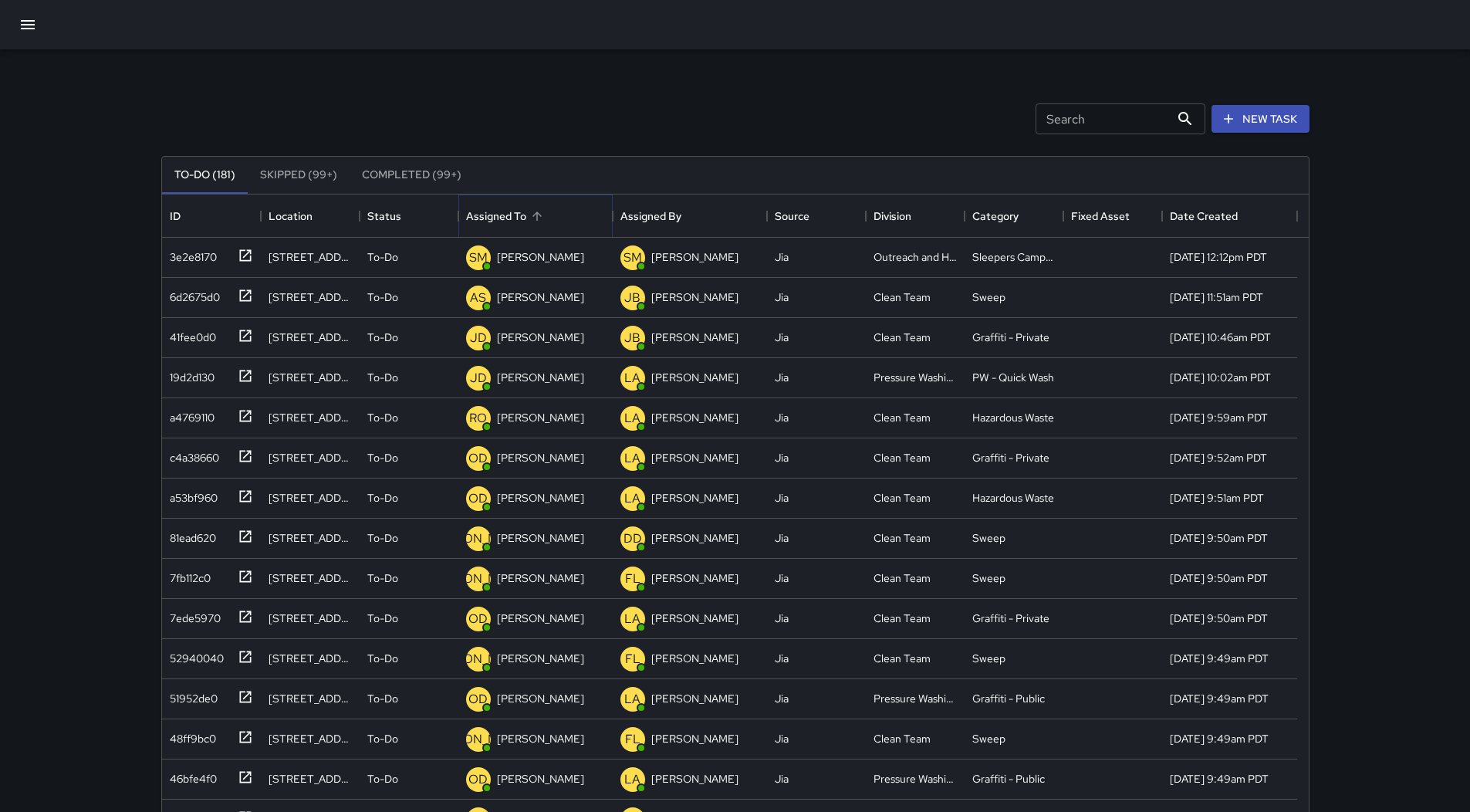
click at [539, 223] on button "Sort" at bounding box center [537, 216] width 22 height 22
click at [30, 26] on icon "button" at bounding box center [28, 25] width 14 height 9
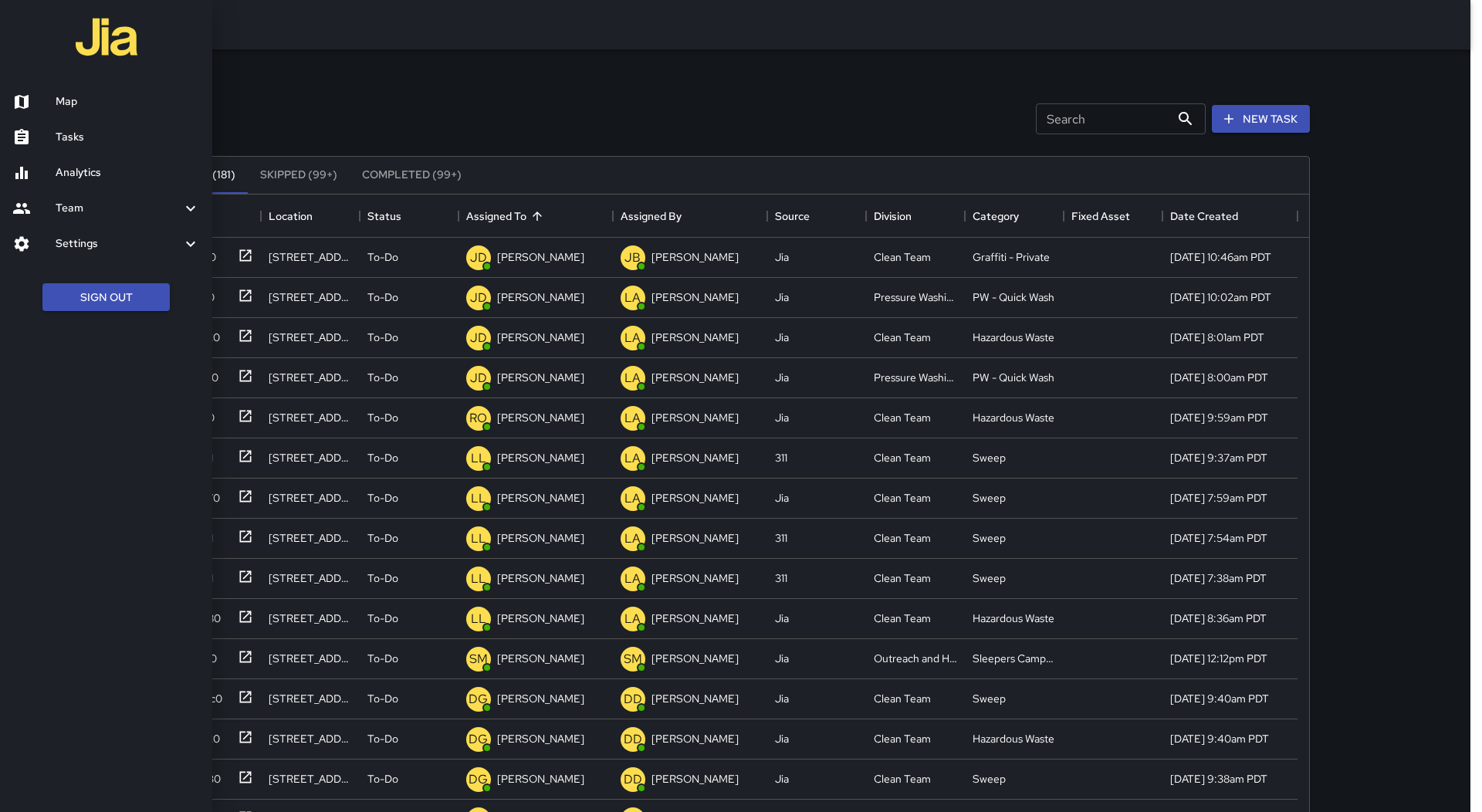
click at [67, 93] on link "Map" at bounding box center [106, 102] width 212 height 36
